Goal: Navigation & Orientation: Find specific page/section

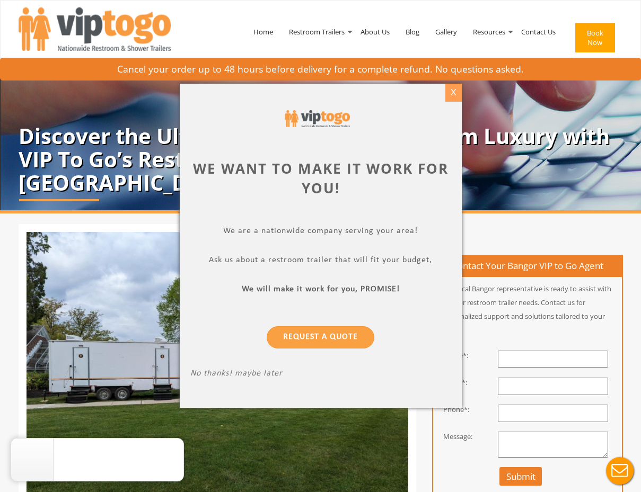
click at [455, 94] on div "X" at bounding box center [453, 93] width 16 height 18
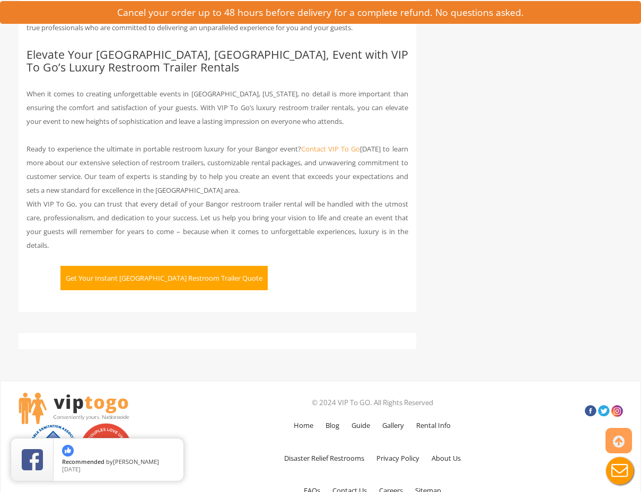
scroll to position [2807, 0]
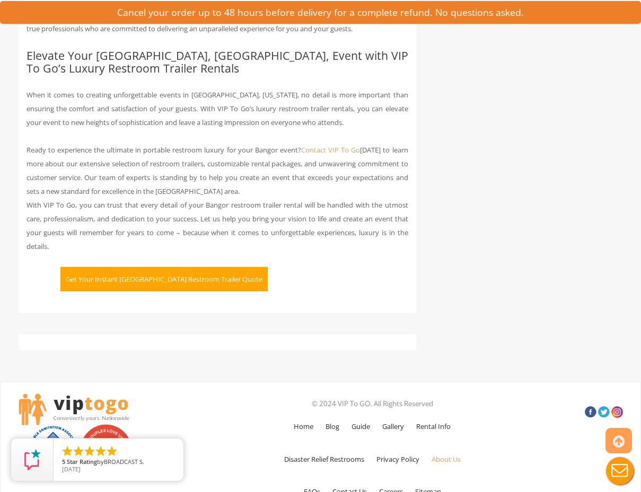
click at [449, 444] on link "About Us" at bounding box center [446, 459] width 40 height 31
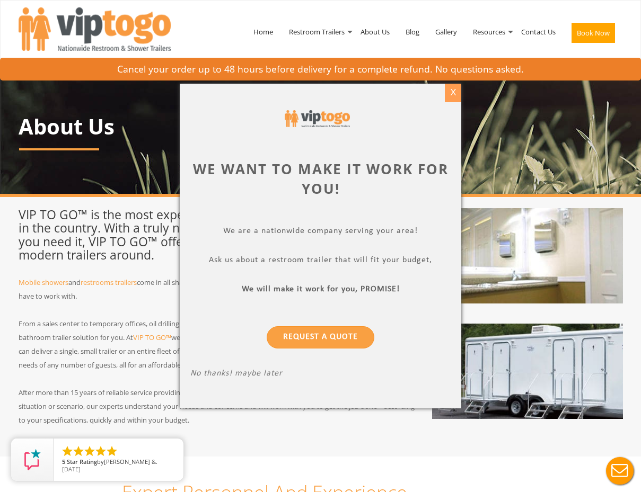
click at [450, 93] on div "X" at bounding box center [453, 93] width 16 height 18
